Goal: Use online tool/utility: Utilize a website feature to perform a specific function

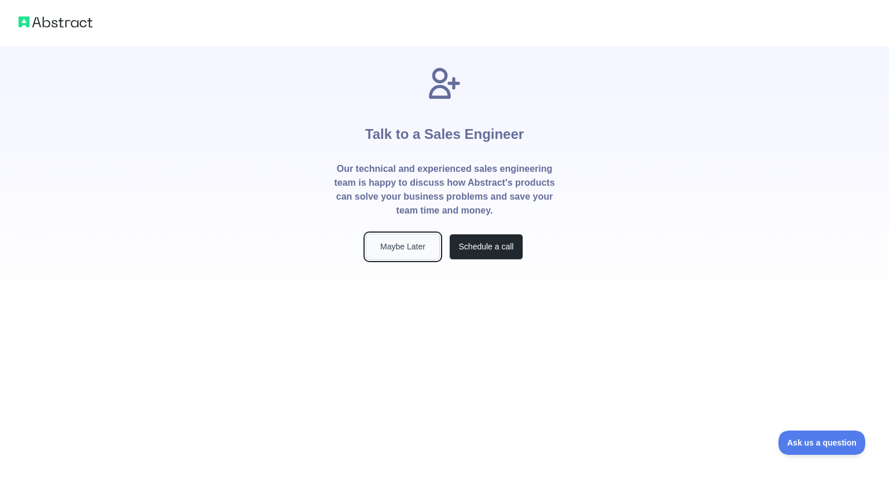
click at [418, 239] on button "Maybe Later" at bounding box center [403, 247] width 74 height 26
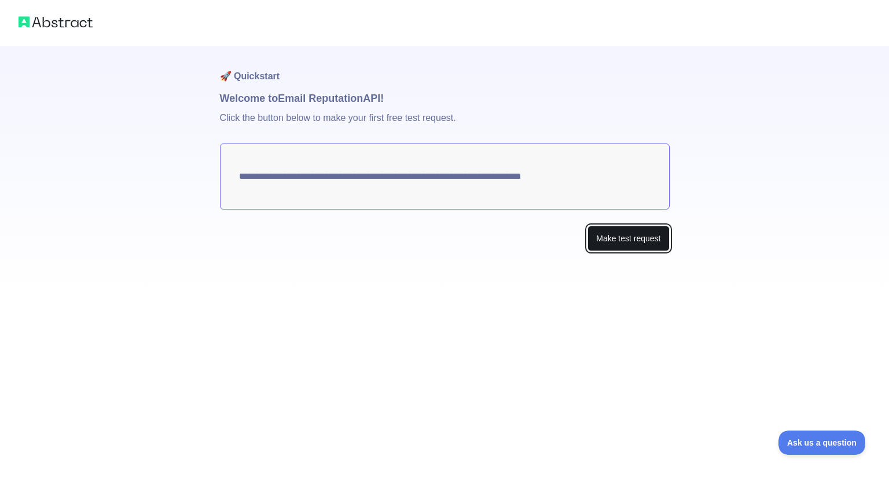
click at [593, 246] on button "Make test request" at bounding box center [629, 239] width 82 height 26
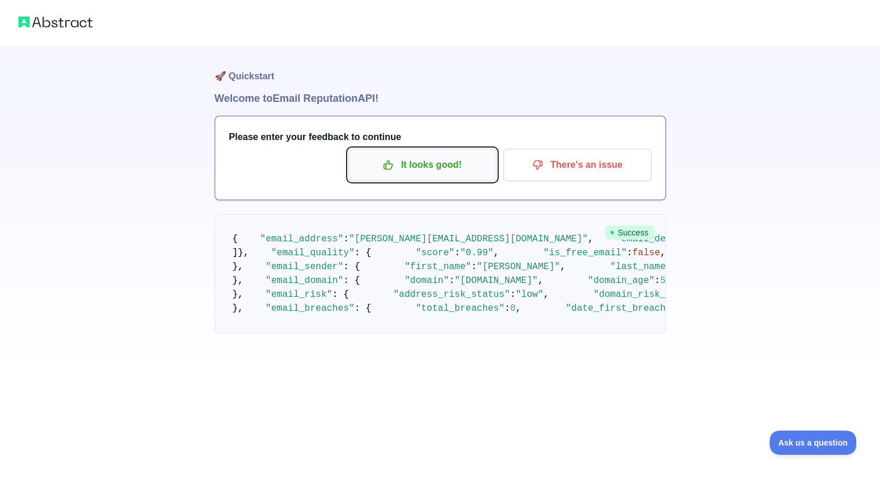
click at [460, 167] on p "It looks good!" at bounding box center [422, 165] width 131 height 20
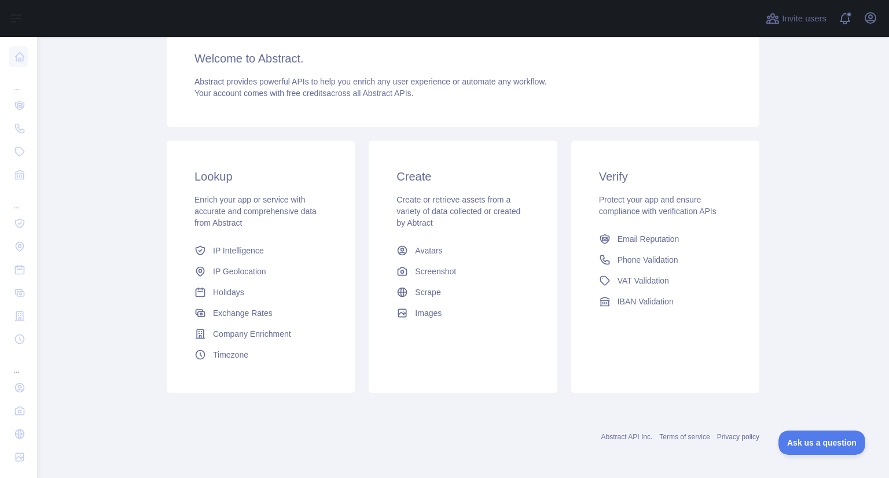
scroll to position [98, 0]
click at [276, 241] on link "IP Intelligence" at bounding box center [261, 250] width 142 height 21
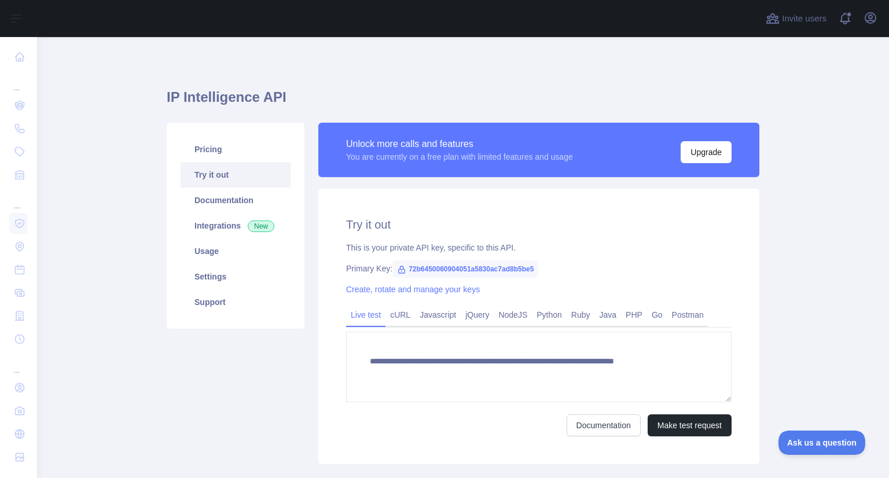
type textarea "**********"
click at [801, 26] on button "Invite users" at bounding box center [795, 18] width 65 height 19
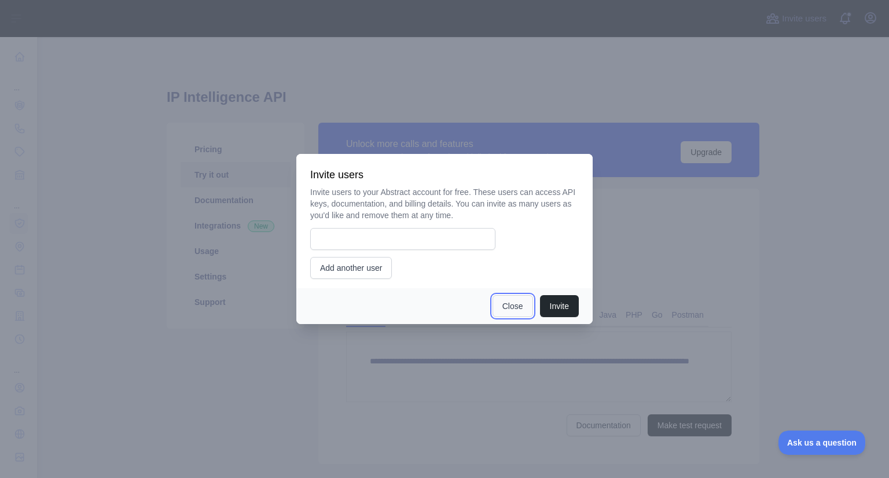
click at [524, 297] on button "Close" at bounding box center [513, 306] width 41 height 22
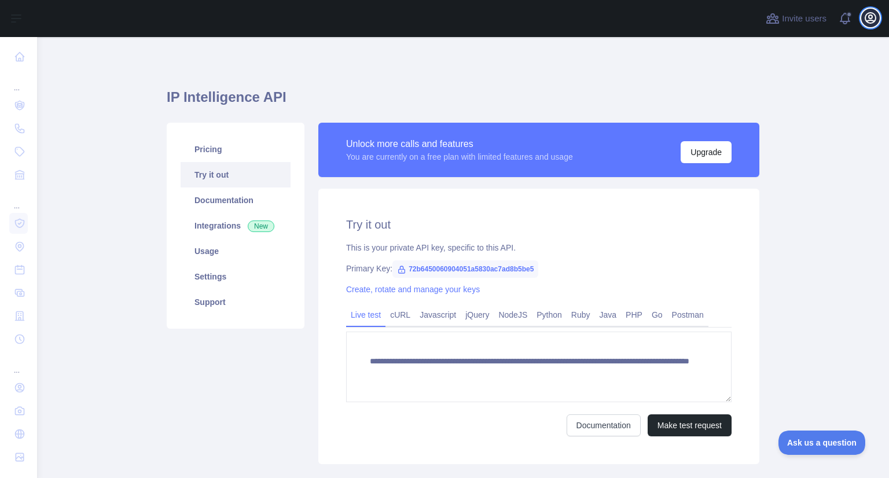
click at [864, 13] on icon "button" at bounding box center [871, 18] width 14 height 14
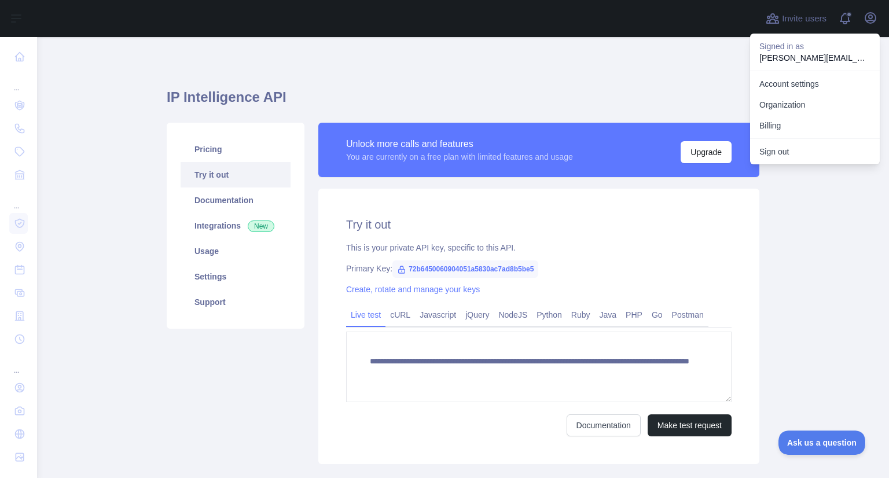
click at [566, 73] on div "**********" at bounding box center [463, 273] width 593 height 416
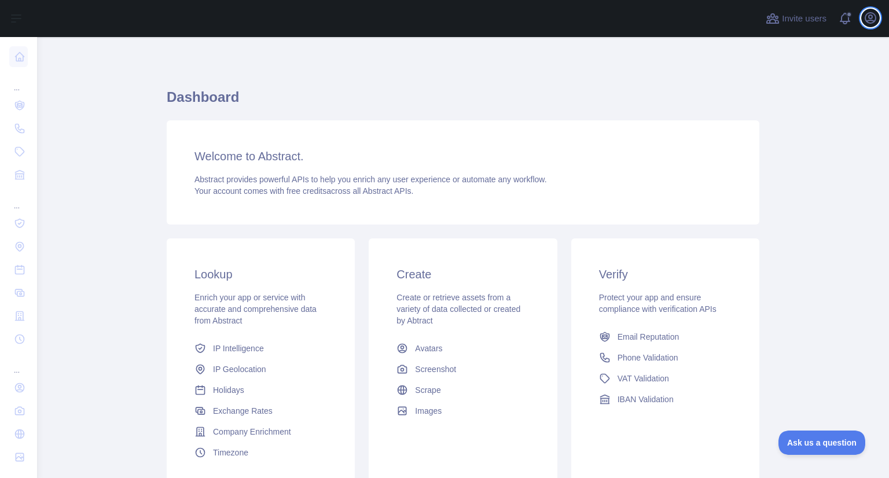
scroll to position [58, 0]
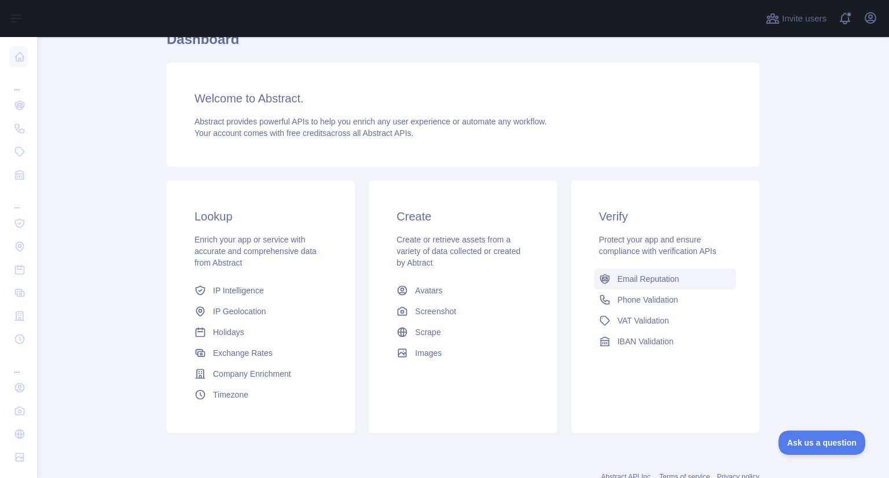
click at [646, 278] on span "Email Reputation" at bounding box center [649, 279] width 62 height 12
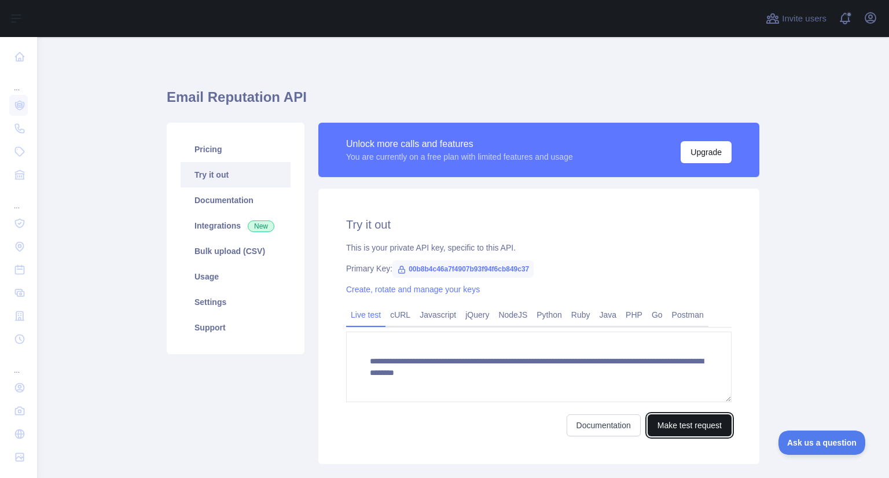
click at [669, 420] on button "Make test request" at bounding box center [690, 425] width 84 height 22
